Goal: Task Accomplishment & Management: Manage account settings

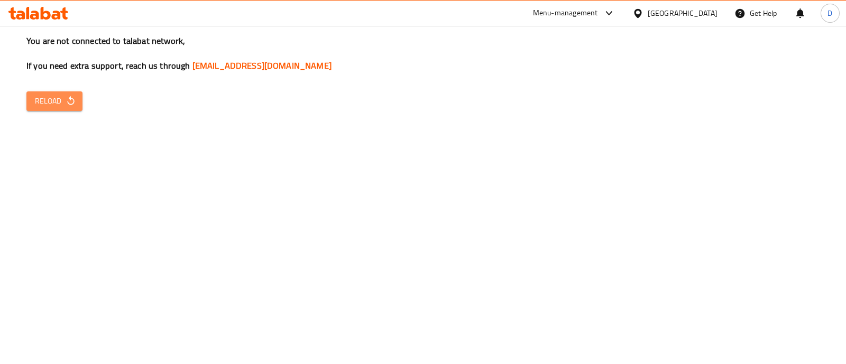
click at [57, 107] on span "Reload" at bounding box center [54, 101] width 39 height 13
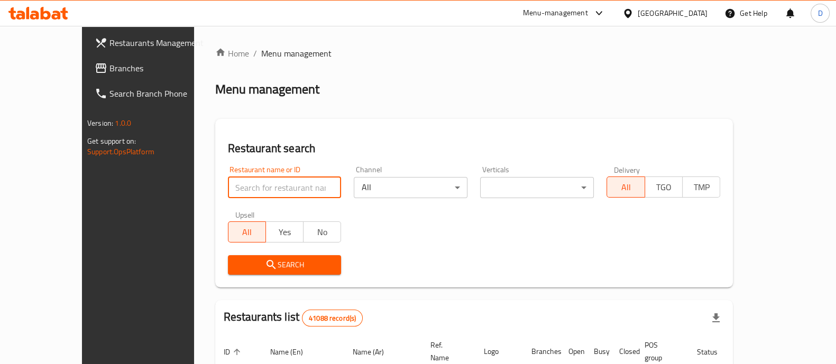
click at [233, 187] on input "search" at bounding box center [285, 187] width 114 height 21
click at [228, 191] on input "search" at bounding box center [285, 187] width 114 height 21
paste input "698864"
type input "698864"
click button "Search" at bounding box center [285, 265] width 114 height 20
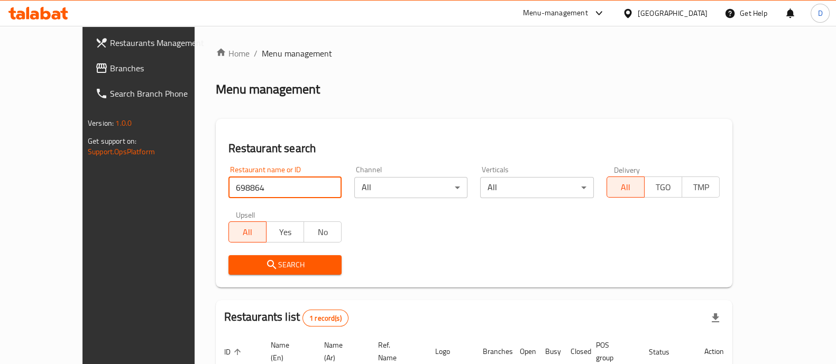
scroll to position [86, 0]
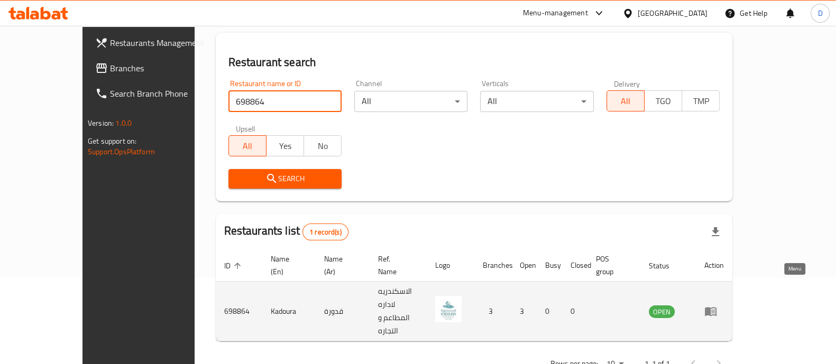
click at [717, 305] on icon "enhanced table" at bounding box center [710, 311] width 13 height 13
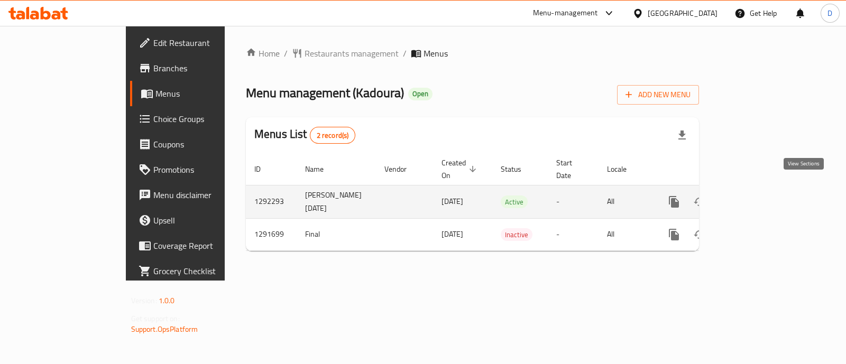
click at [757, 196] on icon "enhanced table" at bounding box center [750, 202] width 13 height 13
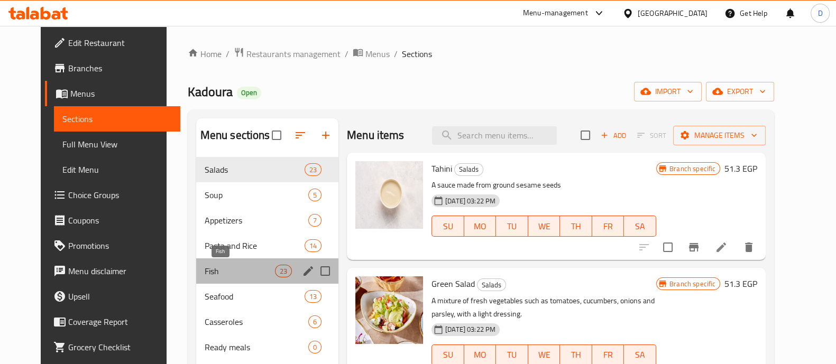
click at [240, 268] on span "Fish" at bounding box center [240, 271] width 70 height 13
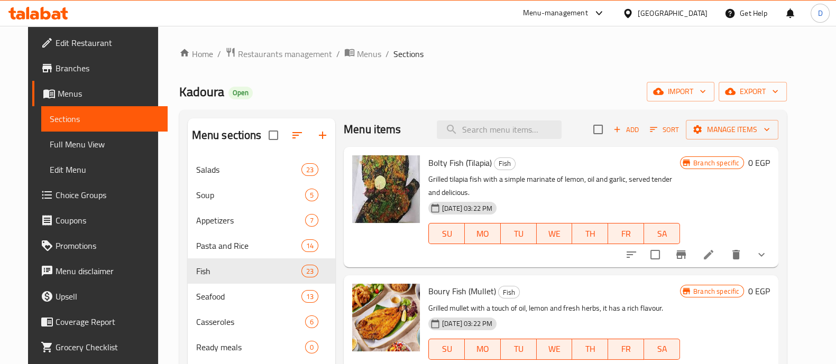
scroll to position [6, 0]
click at [687, 257] on icon "Branch-specific-item" at bounding box center [681, 254] width 13 height 13
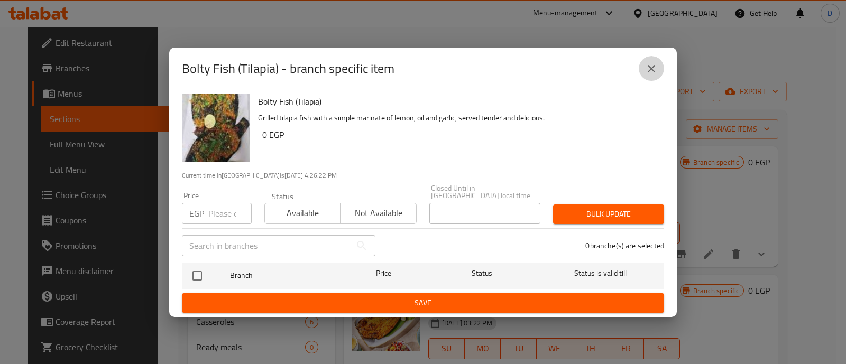
click at [652, 71] on icon "close" at bounding box center [651, 68] width 7 height 7
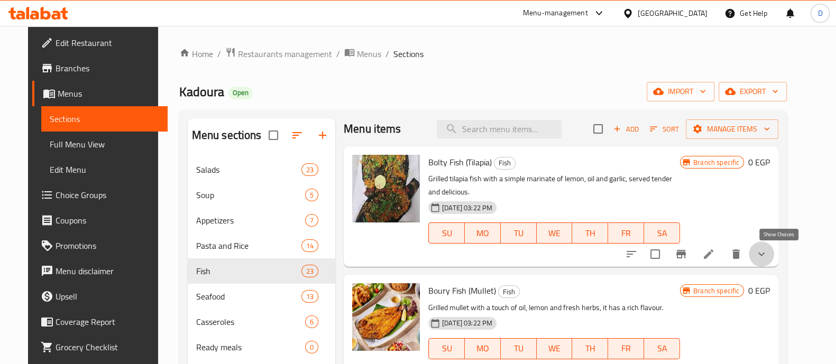
click at [768, 250] on icon "show more" at bounding box center [761, 254] width 13 height 13
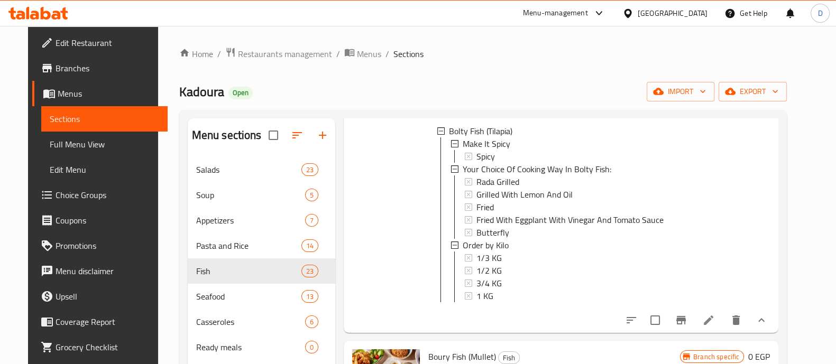
scroll to position [148, 0]
click at [540, 293] on div "1 KG" at bounding box center [573, 295] width 195 height 13
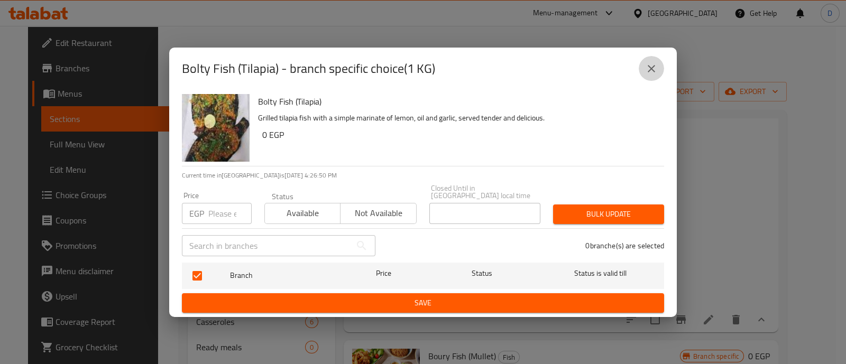
click at [654, 75] on icon "close" at bounding box center [651, 68] width 13 height 13
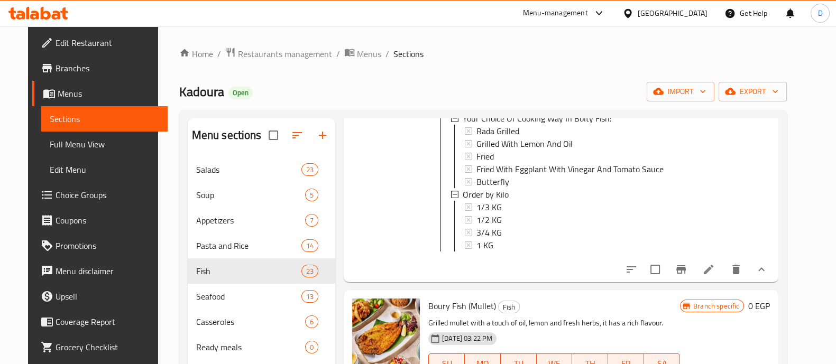
scroll to position [199, 0]
click at [543, 238] on div "1 KG" at bounding box center [573, 244] width 195 height 13
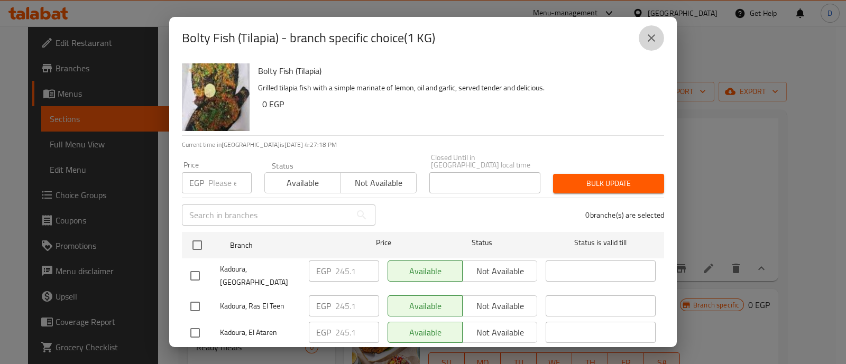
click at [650, 30] on button "close" at bounding box center [651, 37] width 25 height 25
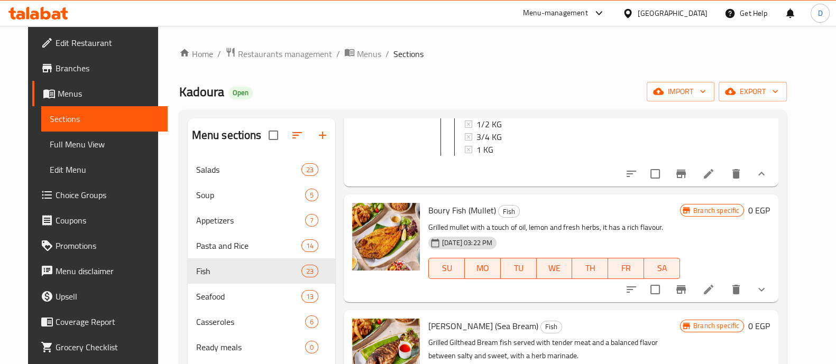
scroll to position [297, 0]
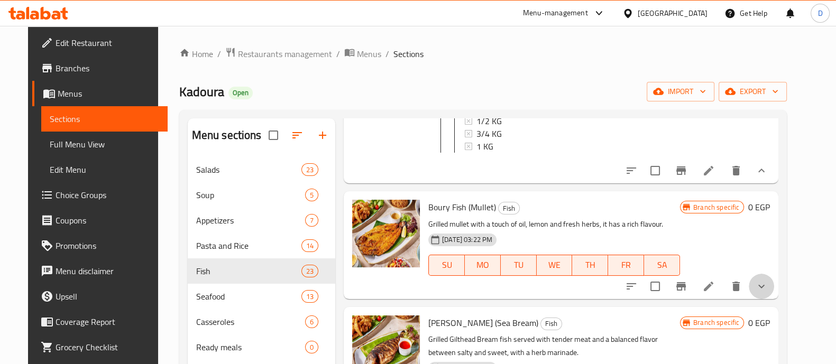
click at [774, 294] on button "show more" at bounding box center [761, 286] width 25 height 25
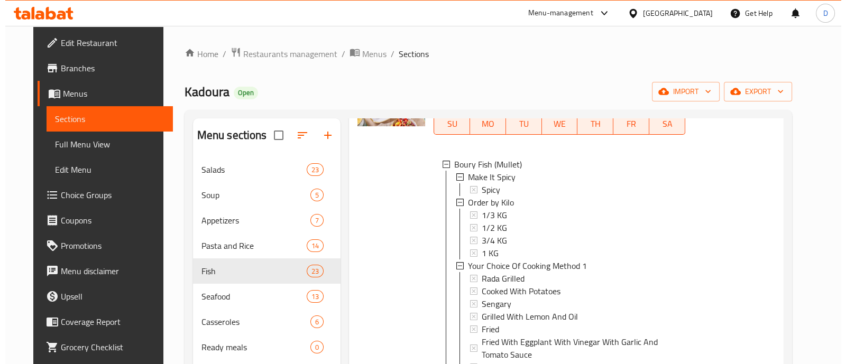
scroll to position [1, 0]
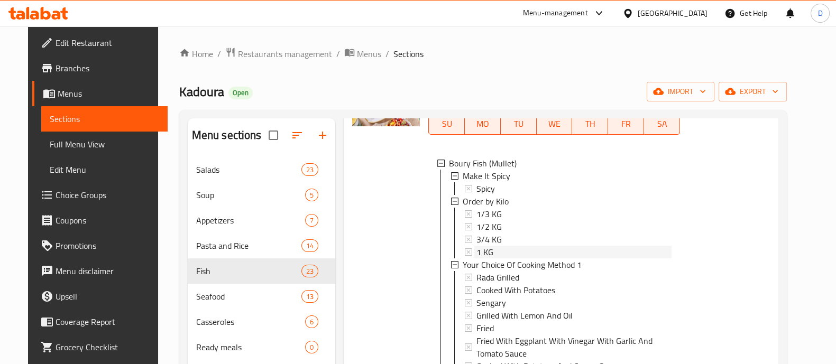
click at [574, 258] on div "1 KG" at bounding box center [573, 252] width 195 height 13
